Goal: Task Accomplishment & Management: Use online tool/utility

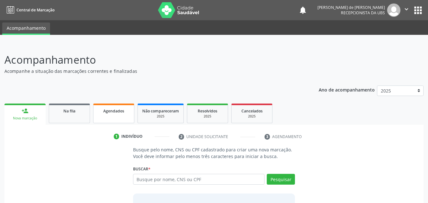
click at [123, 113] on span "Agendados" at bounding box center [113, 110] width 21 height 5
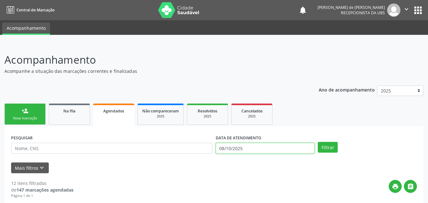
click at [222, 144] on input "08/10/2025" at bounding box center [265, 148] width 99 height 11
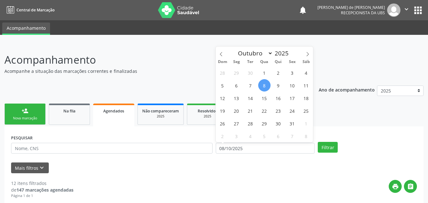
click at [263, 83] on span "8" at bounding box center [264, 85] width 12 height 12
type input "08/10/2025"
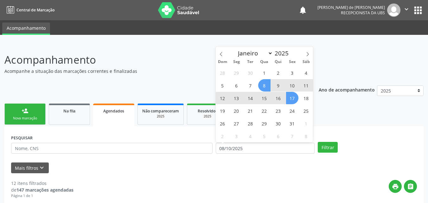
click at [292, 99] on span "17" at bounding box center [292, 98] width 12 height 12
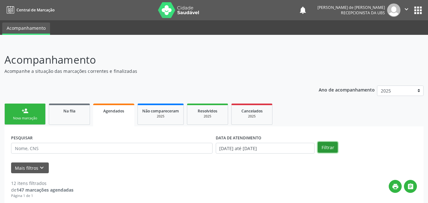
click at [326, 146] on button "Filtrar" at bounding box center [328, 147] width 20 height 11
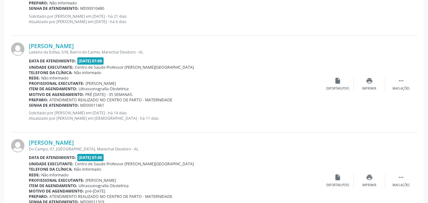
scroll to position [1483, 0]
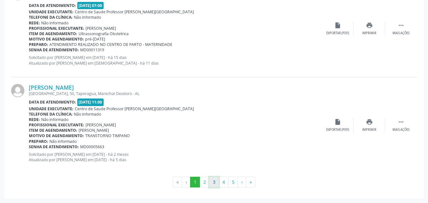
click at [215, 184] on button "3" at bounding box center [214, 182] width 10 height 11
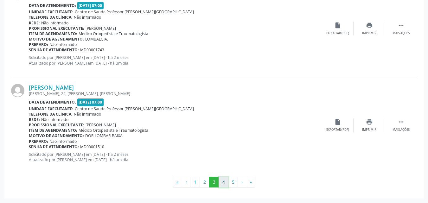
click at [222, 181] on button "4" at bounding box center [224, 182] width 10 height 11
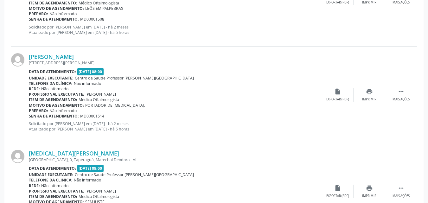
scroll to position [1331, 0]
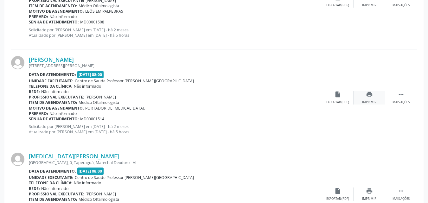
click at [365, 101] on div "Imprimir" at bounding box center [369, 102] width 14 height 4
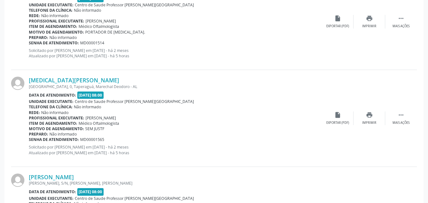
scroll to position [1496, 0]
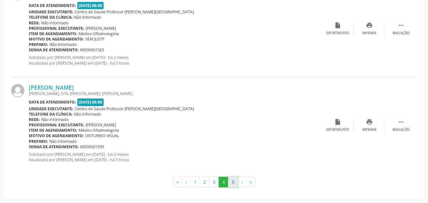
click at [232, 182] on button "5" at bounding box center [233, 182] width 10 height 11
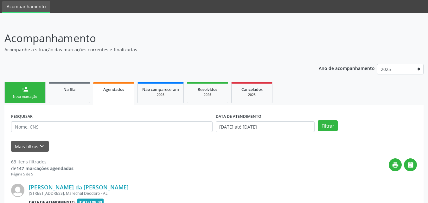
scroll to position [322, 0]
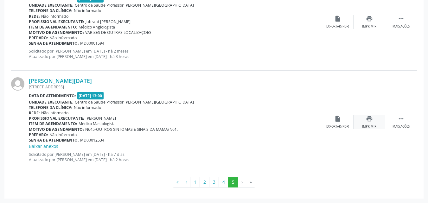
click at [370, 123] on div "print Imprimir" at bounding box center [370, 122] width 32 height 14
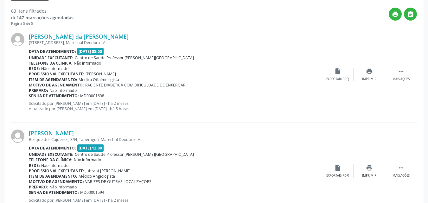
scroll to position [164, 0]
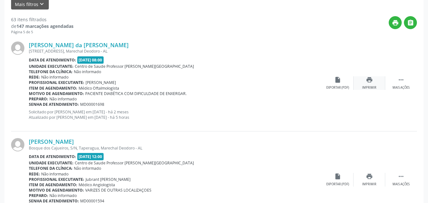
click at [372, 86] on div "Imprimir" at bounding box center [369, 88] width 14 height 4
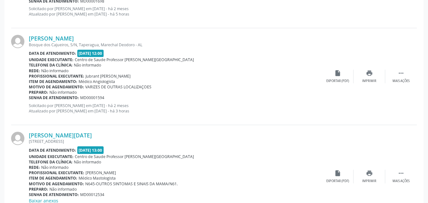
scroll to position [322, 0]
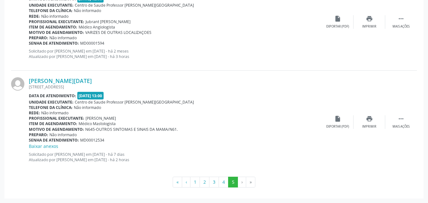
click at [241, 179] on li "›" at bounding box center [242, 182] width 8 height 11
click at [222, 180] on button "4" at bounding box center [224, 182] width 10 height 11
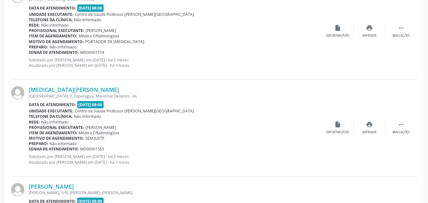
scroll to position [1496, 0]
